Goal: Transaction & Acquisition: Purchase product/service

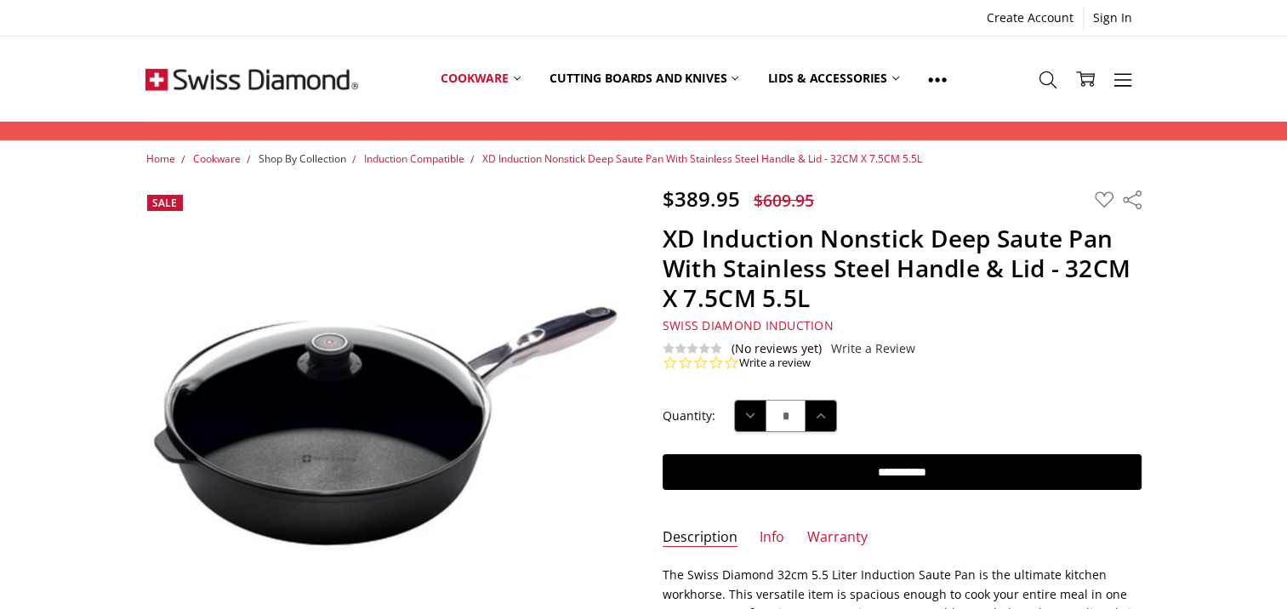
click at [296, 153] on span "Shop By Collection" at bounding box center [302, 158] width 88 height 14
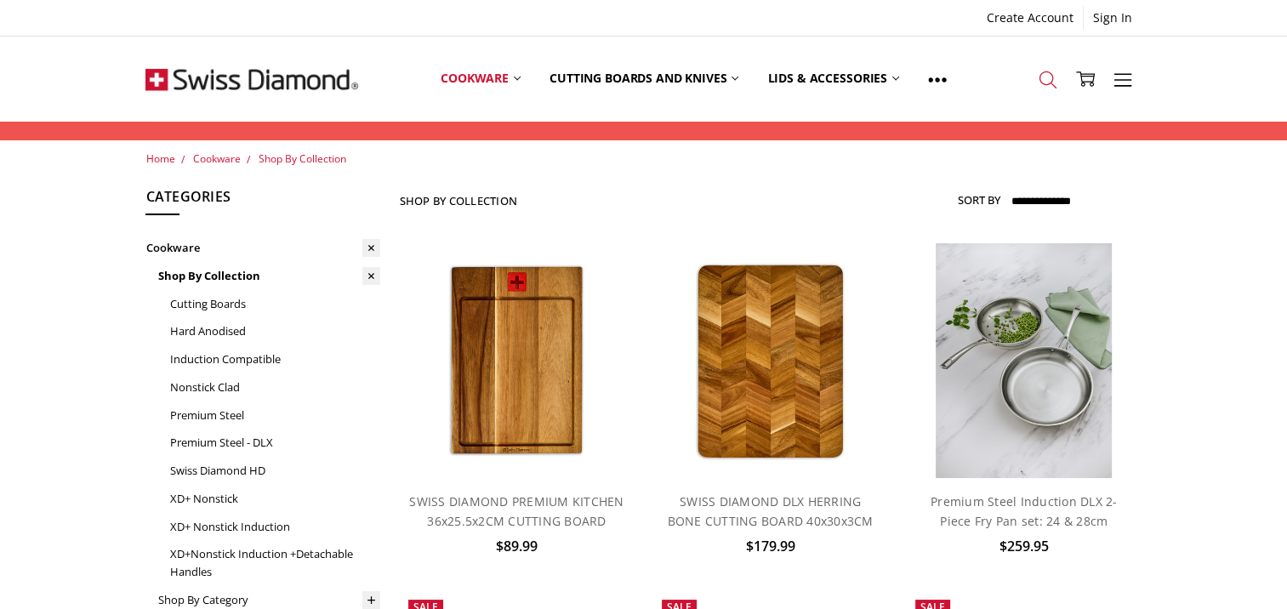
click at [1053, 85] on use at bounding box center [1046, 79] width 17 height 17
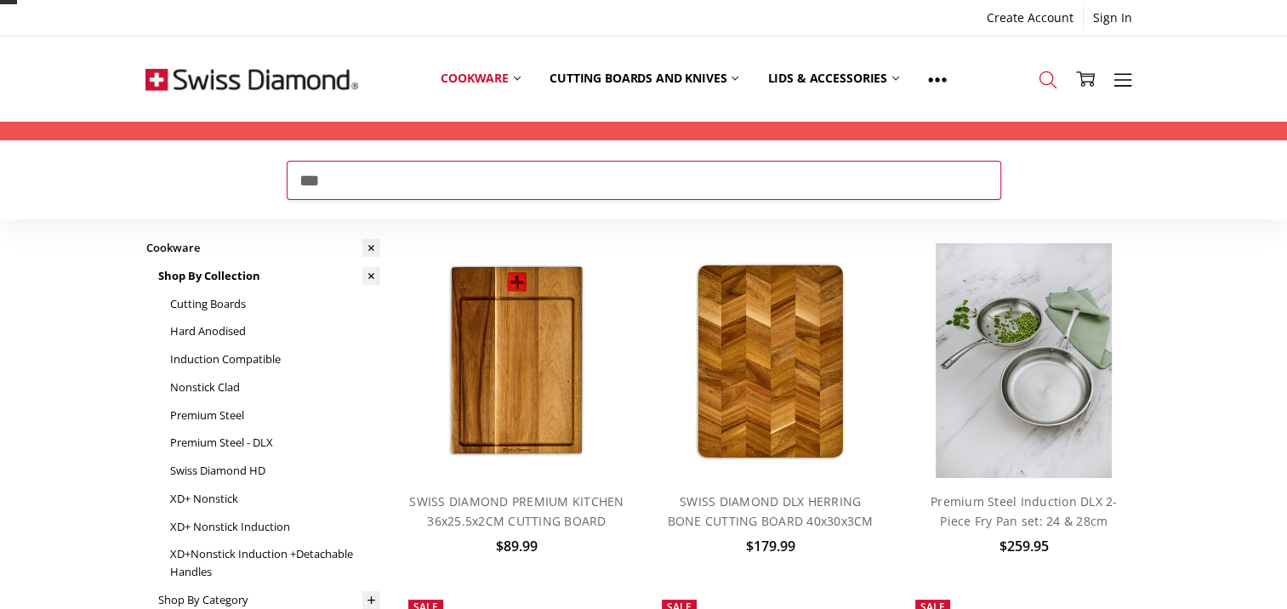
type input "***"
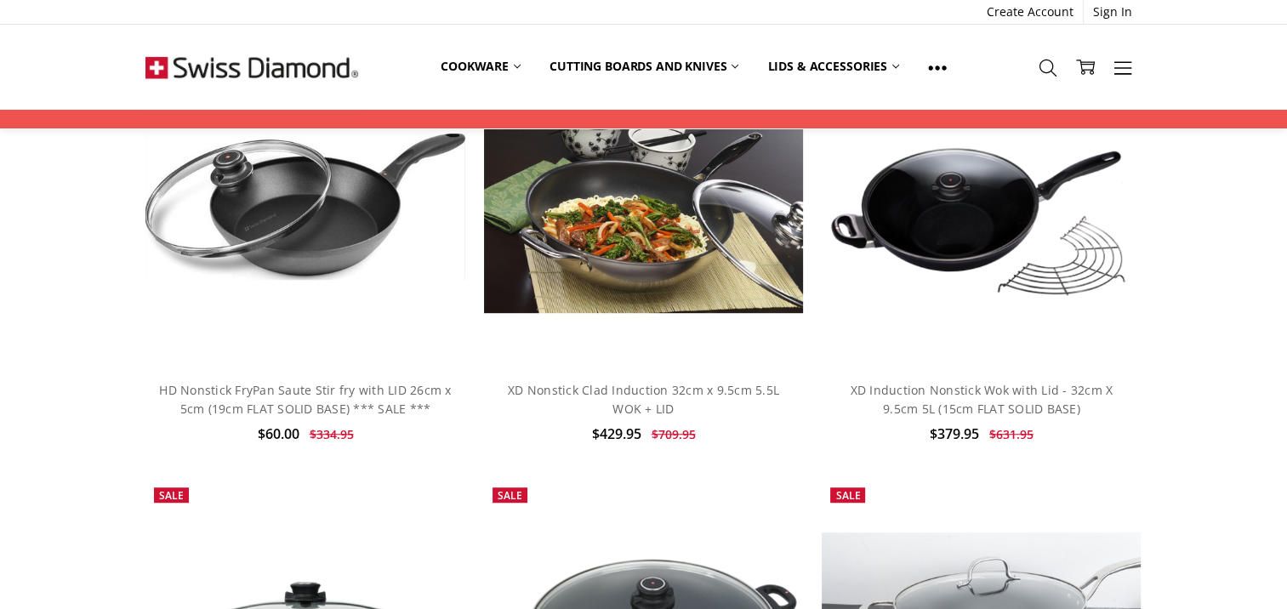
scroll to position [1054, 0]
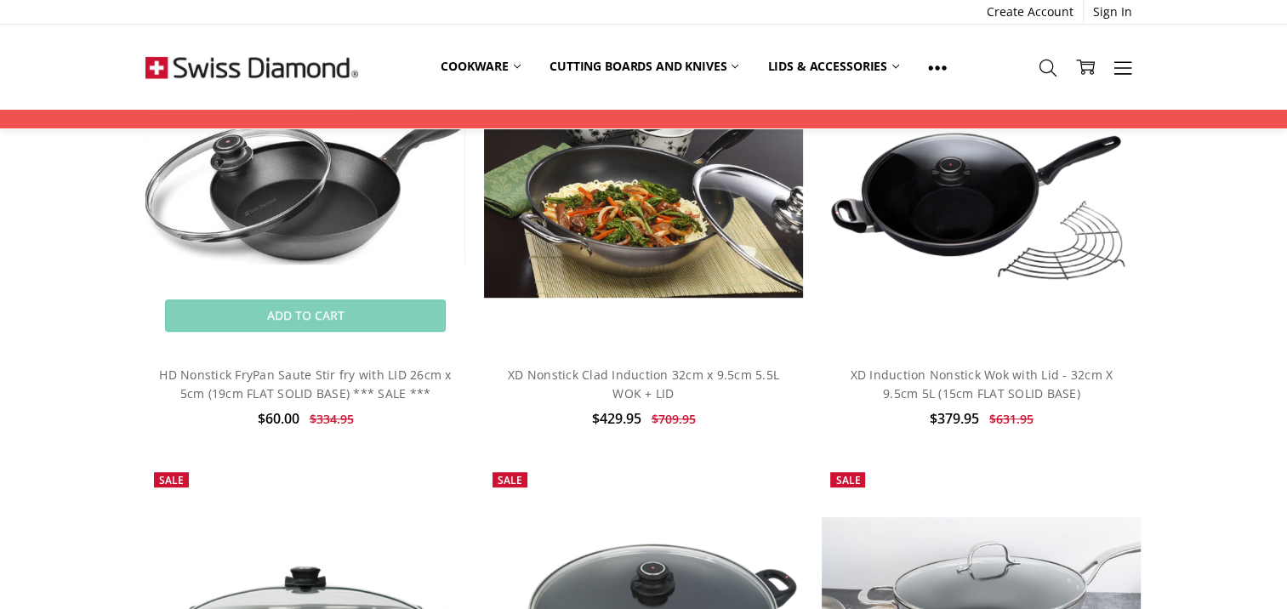
click at [323, 235] on img at bounding box center [304, 190] width 319 height 145
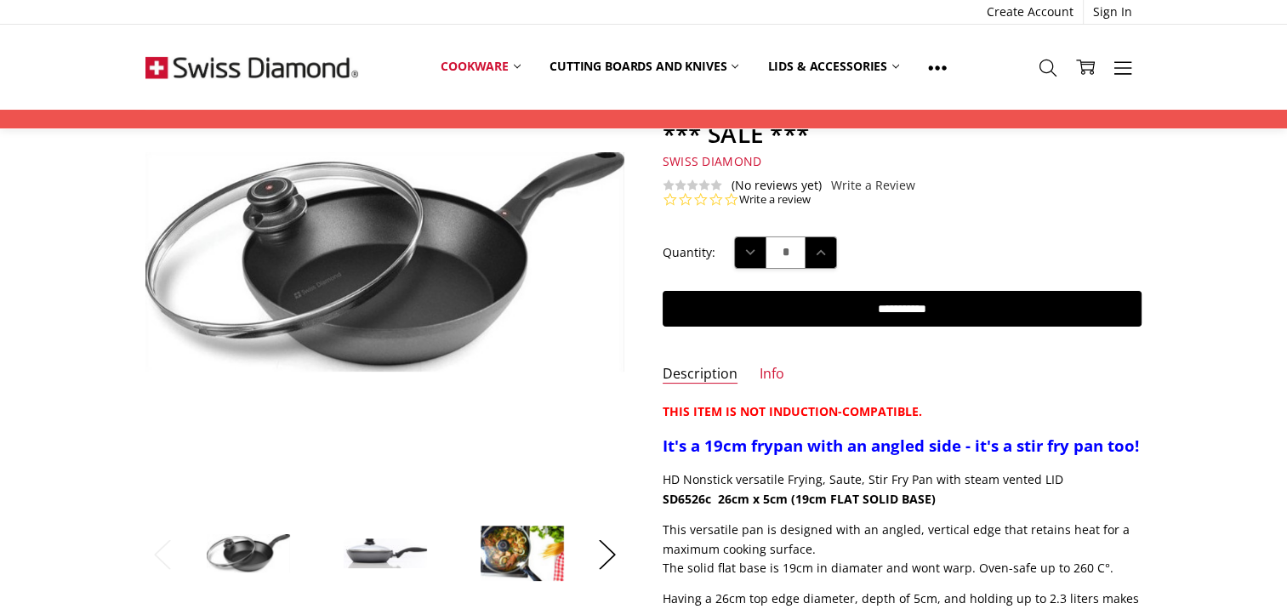
scroll to position [170, 0]
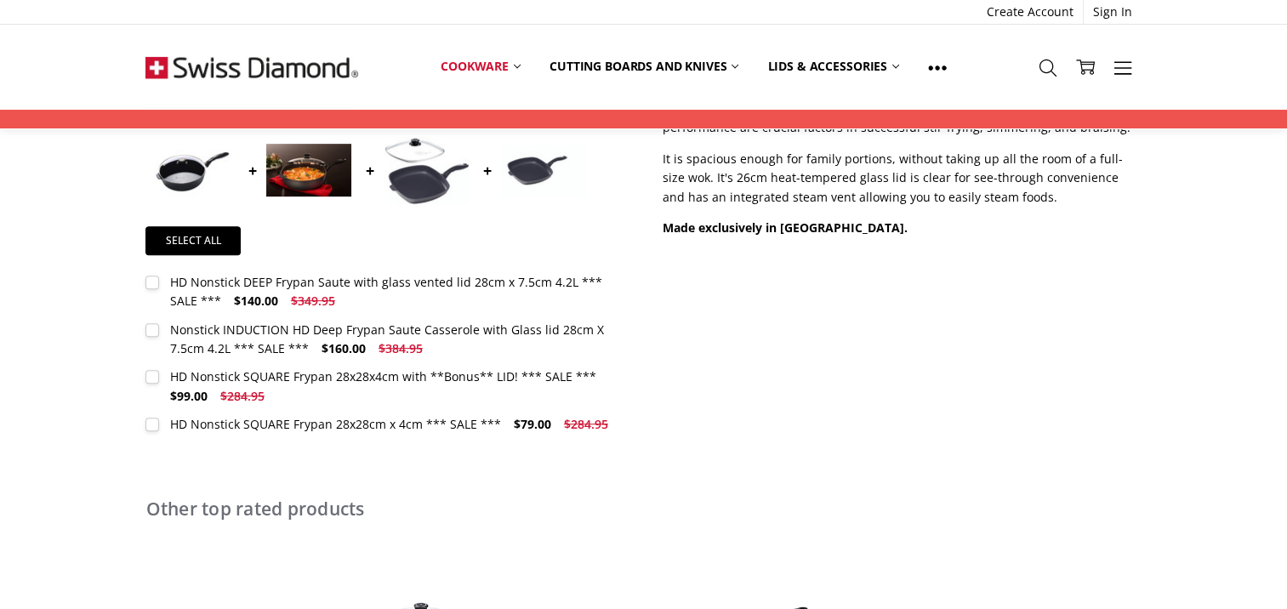
scroll to position [704, 0]
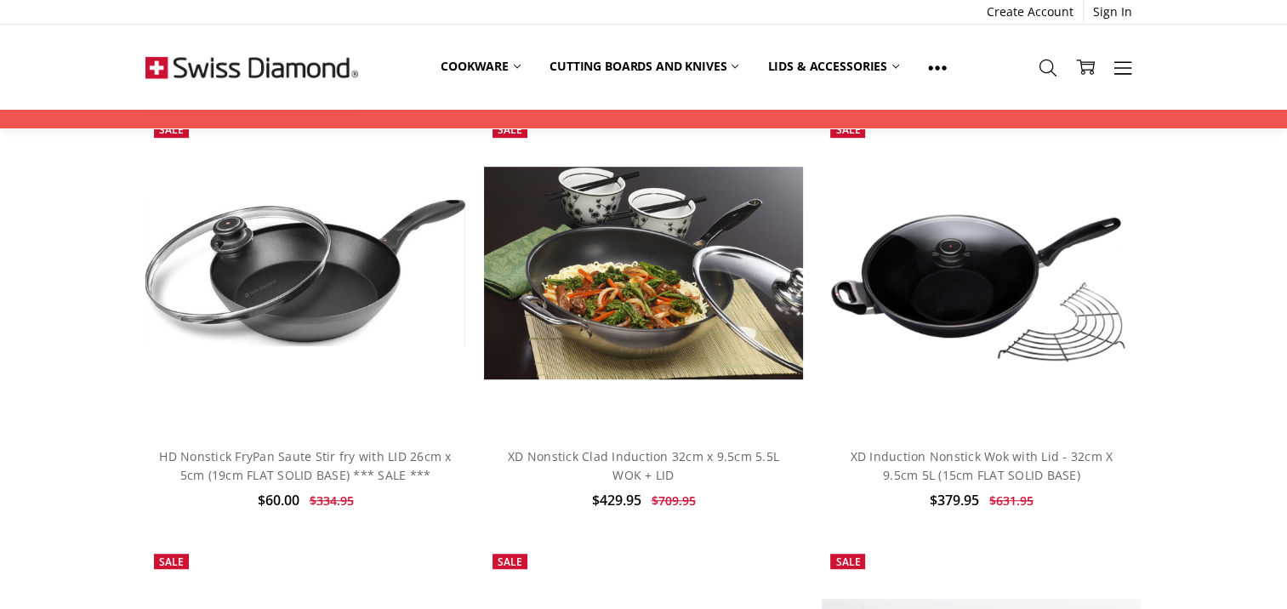
scroll to position [966, 0]
